Goal: Check status: Check status

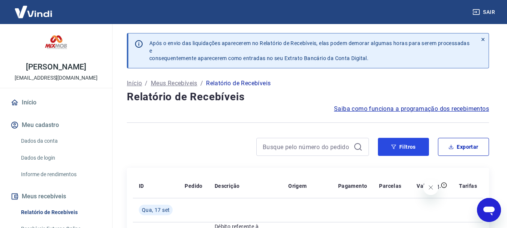
click at [407, 140] on button "Filtros" at bounding box center [403, 147] width 51 height 18
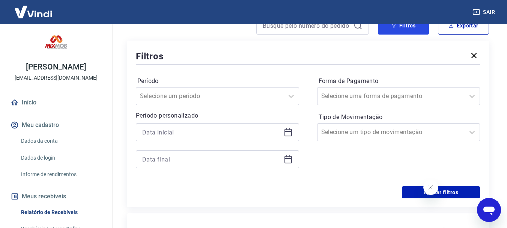
scroll to position [150, 0]
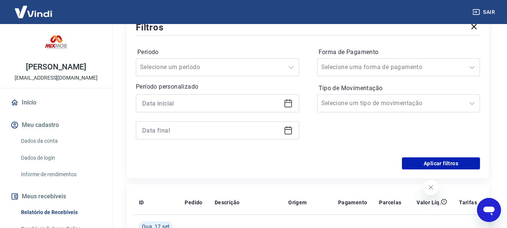
click at [291, 104] on icon at bounding box center [288, 103] width 9 height 9
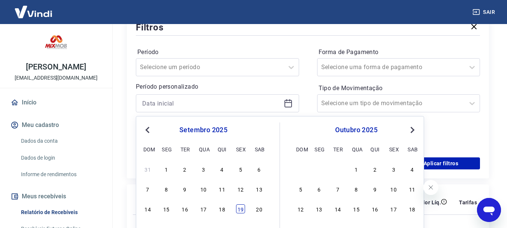
click at [241, 211] on div "19" at bounding box center [240, 208] width 9 height 9
click at [241, 211] on th "Descrição" at bounding box center [246, 202] width 74 height 24
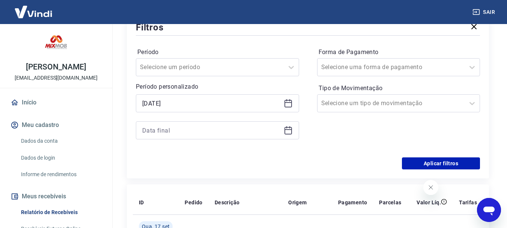
type input "[DATE]"
click at [288, 128] on icon at bounding box center [289, 131] width 8 height 8
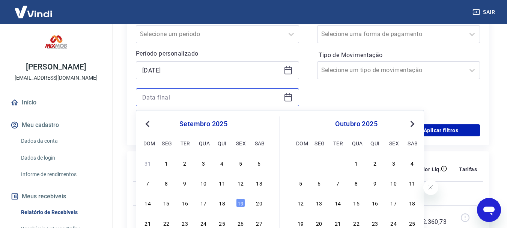
scroll to position [225, 0]
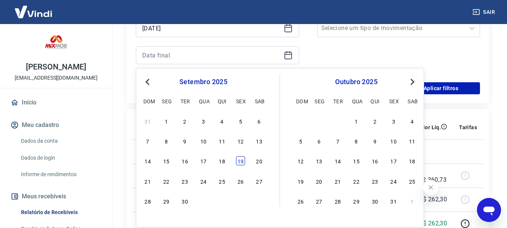
click at [240, 162] on div "19" at bounding box center [240, 160] width 9 height 9
click at [240, 162] on td at bounding box center [246, 151] width 74 height 24
type input "[DATE]"
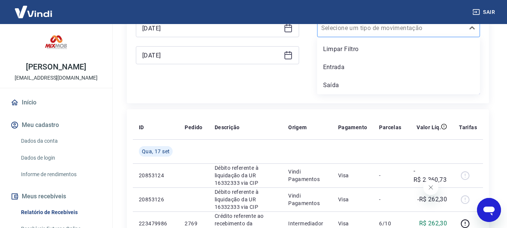
click at [386, 33] on div at bounding box center [391, 28] width 140 height 11
click at [351, 66] on div "Entrada" at bounding box center [398, 67] width 163 height 15
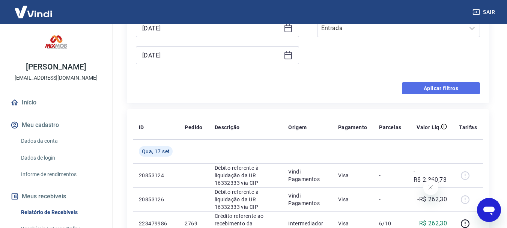
click at [445, 89] on button "Aplicar filtros" at bounding box center [441, 88] width 78 height 12
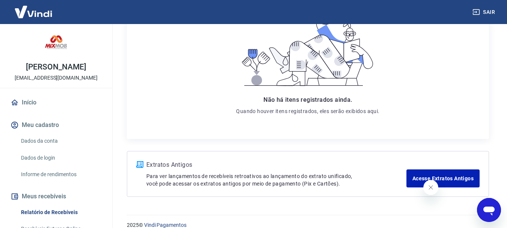
scroll to position [189, 0]
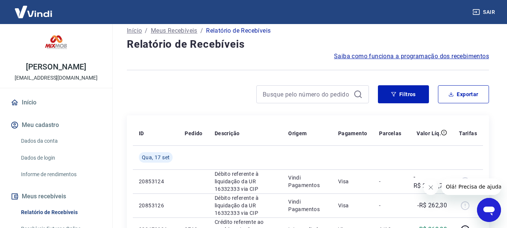
scroll to position [38, 0]
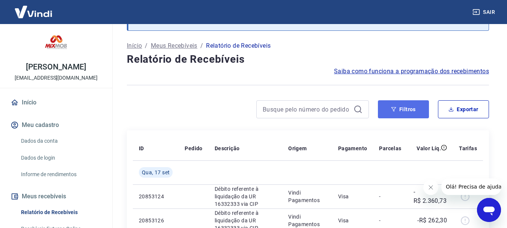
click at [405, 109] on button "Filtros" at bounding box center [403, 109] width 51 height 18
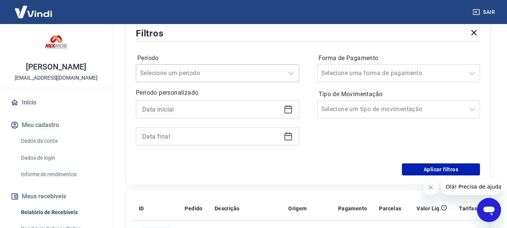
scroll to position [150, 0]
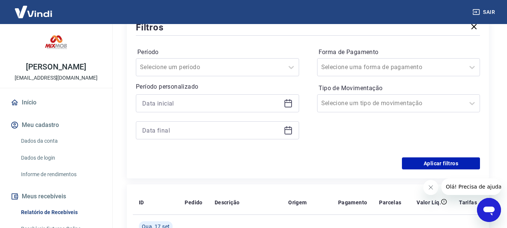
click at [287, 104] on icon at bounding box center [288, 103] width 9 height 9
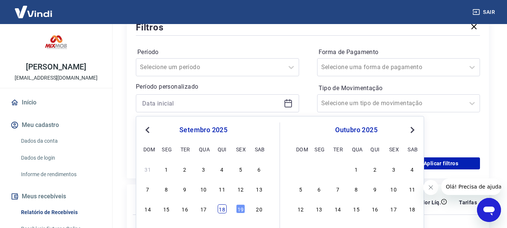
click at [224, 210] on div "18" at bounding box center [222, 208] width 9 height 9
type input "[DATE]"
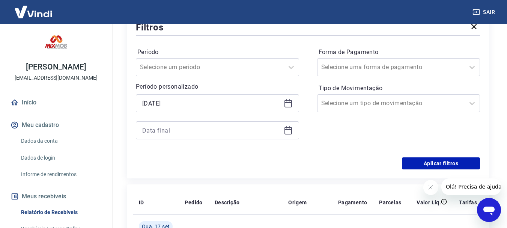
click at [294, 128] on div at bounding box center [217, 130] width 163 height 18
click at [290, 129] on icon at bounding box center [288, 130] width 9 height 9
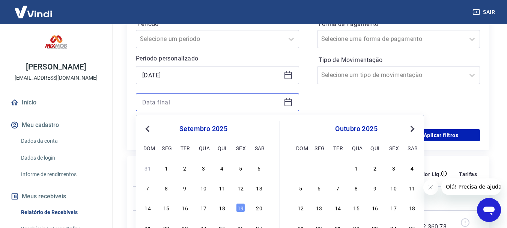
scroll to position [225, 0]
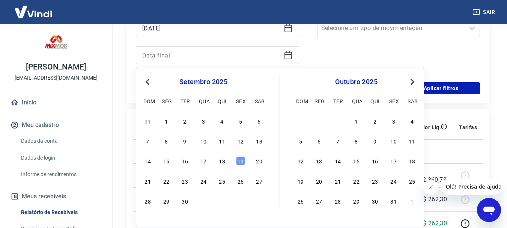
click at [240, 156] on div "14 15 16 17 18 19 20" at bounding box center [203, 160] width 122 height 11
click at [241, 161] on div "19" at bounding box center [240, 160] width 9 height 9
type input "[DATE]"
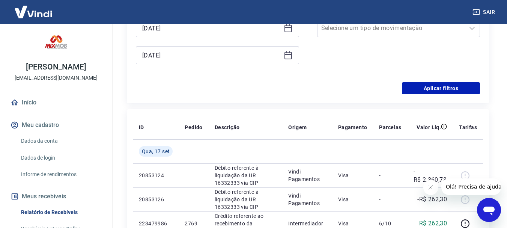
scroll to position [188, 0]
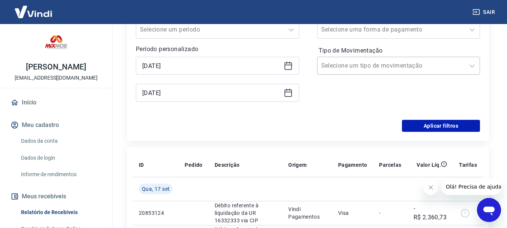
click at [376, 64] on input "Tipo de Movimentação" at bounding box center [359, 65] width 76 height 9
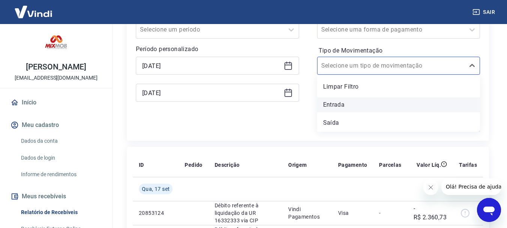
click at [349, 107] on div "Entrada" at bounding box center [398, 104] width 163 height 15
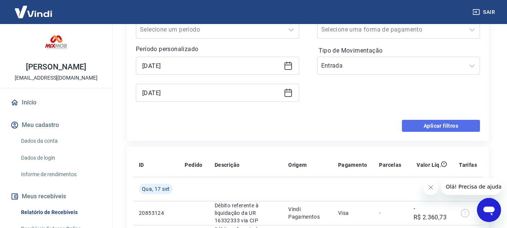
click at [441, 123] on button "Aplicar filtros" at bounding box center [441, 126] width 78 height 12
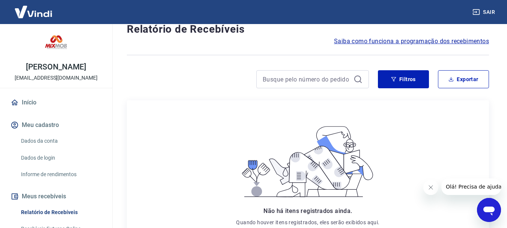
scroll to position [189, 0]
